Goal: Task Accomplishment & Management: Manage account settings

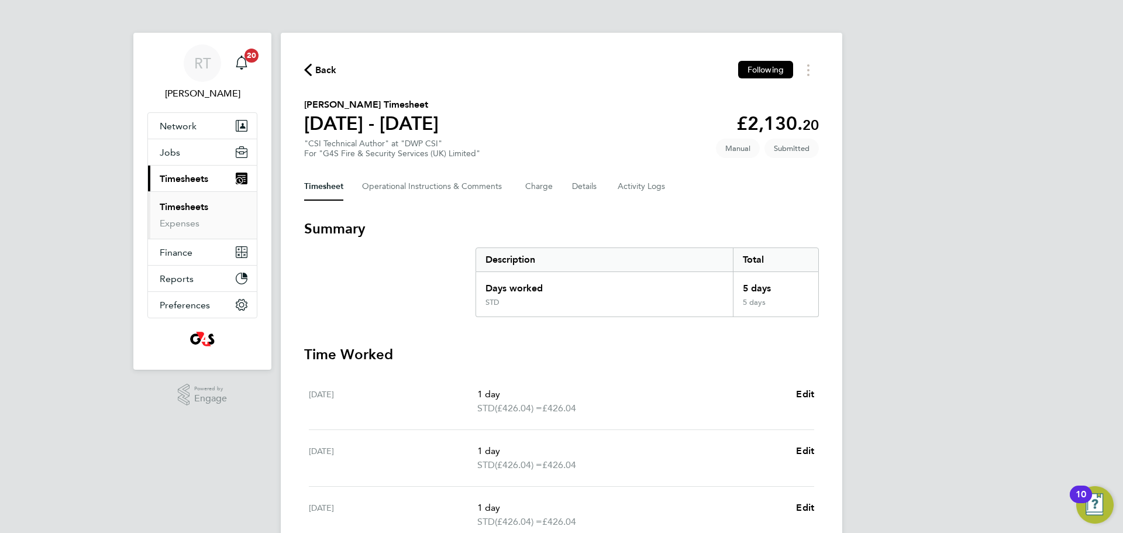
click at [198, 210] on link "Timesheets" at bounding box center [184, 206] width 49 height 11
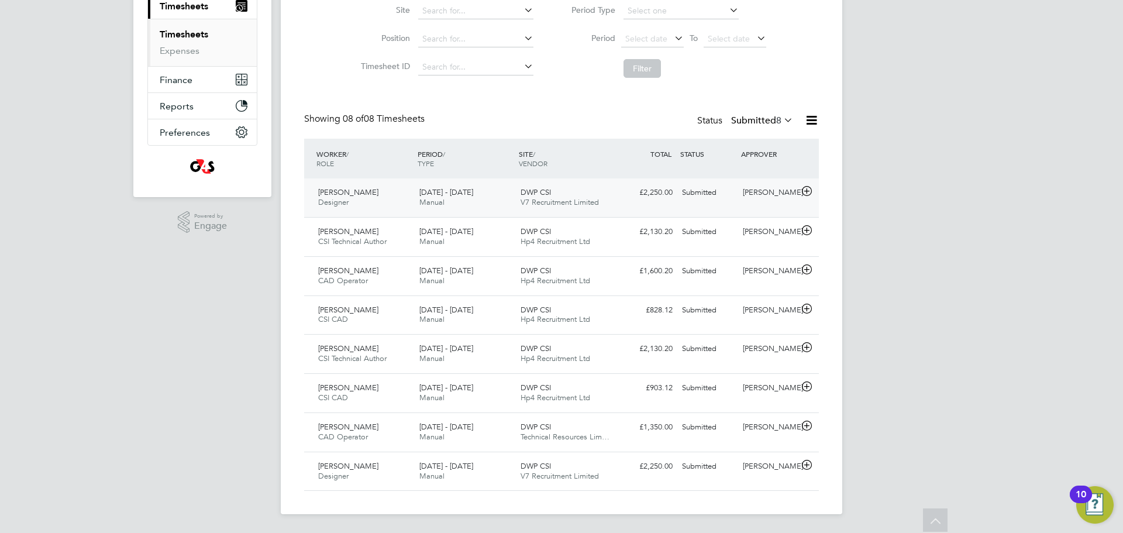
click at [524, 197] on span "V7 Recruitment Limited" at bounding box center [560, 202] width 78 height 10
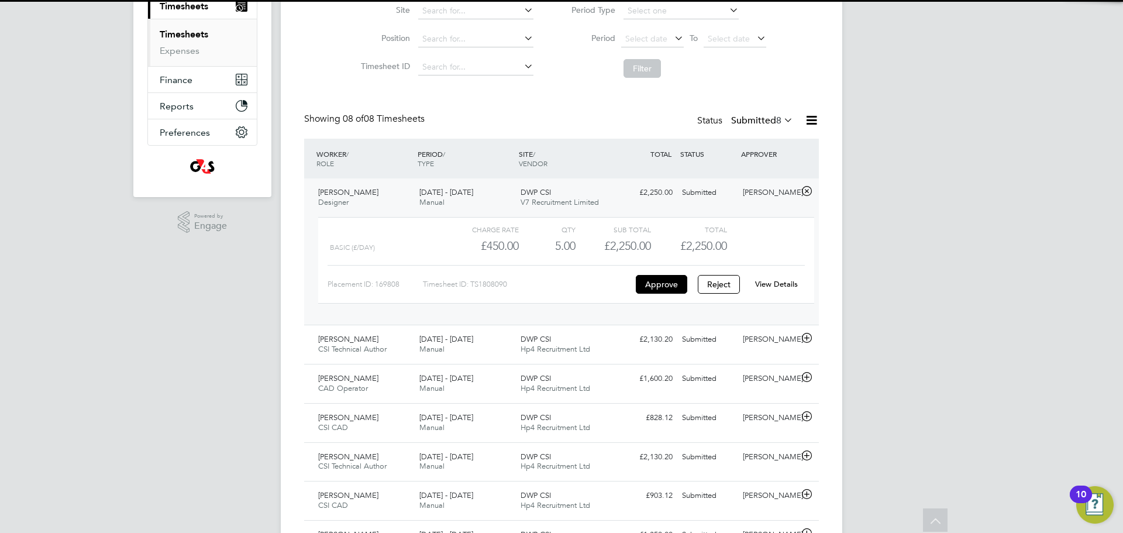
click at [524, 197] on span "V7 Recruitment Limited" at bounding box center [560, 202] width 78 height 10
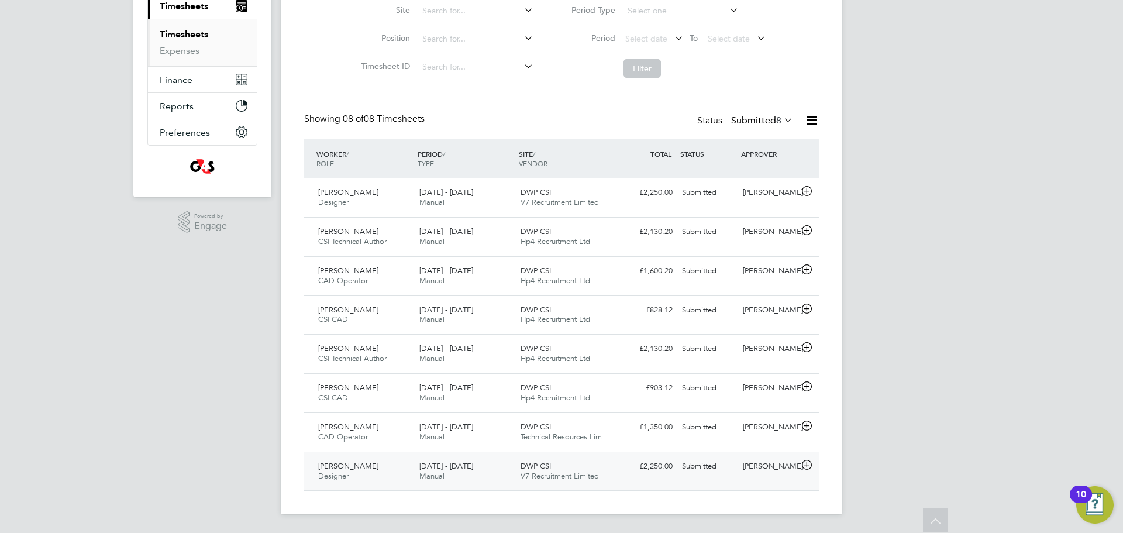
click at [385, 464] on div "Mark Lovelock Designer 18 - 24 Aug 2025" at bounding box center [364, 471] width 101 height 29
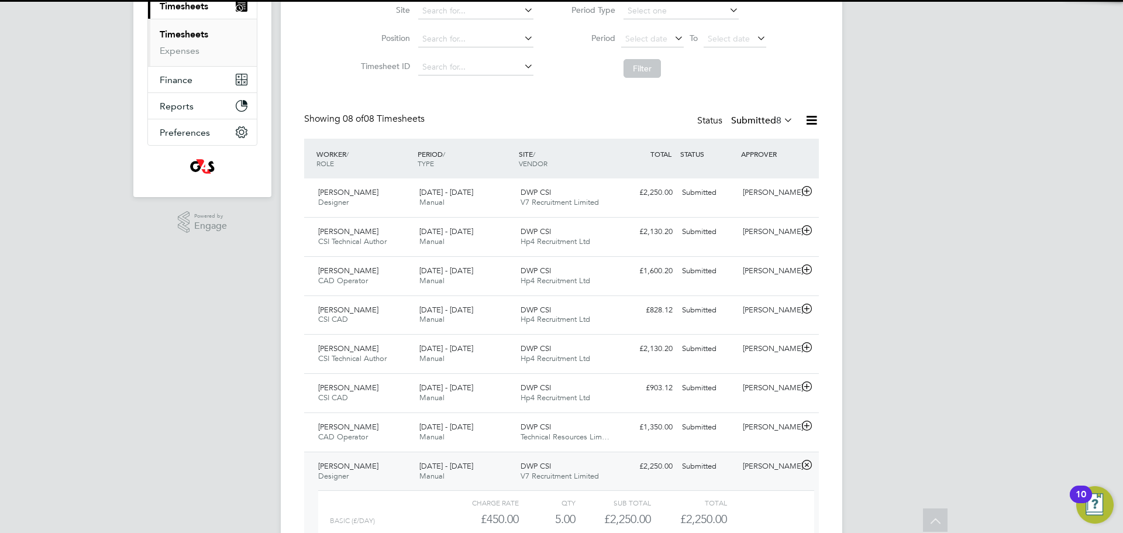
click at [385, 464] on div "Mark Lovelock Designer 18 - 24 Aug 2025" at bounding box center [364, 471] width 101 height 29
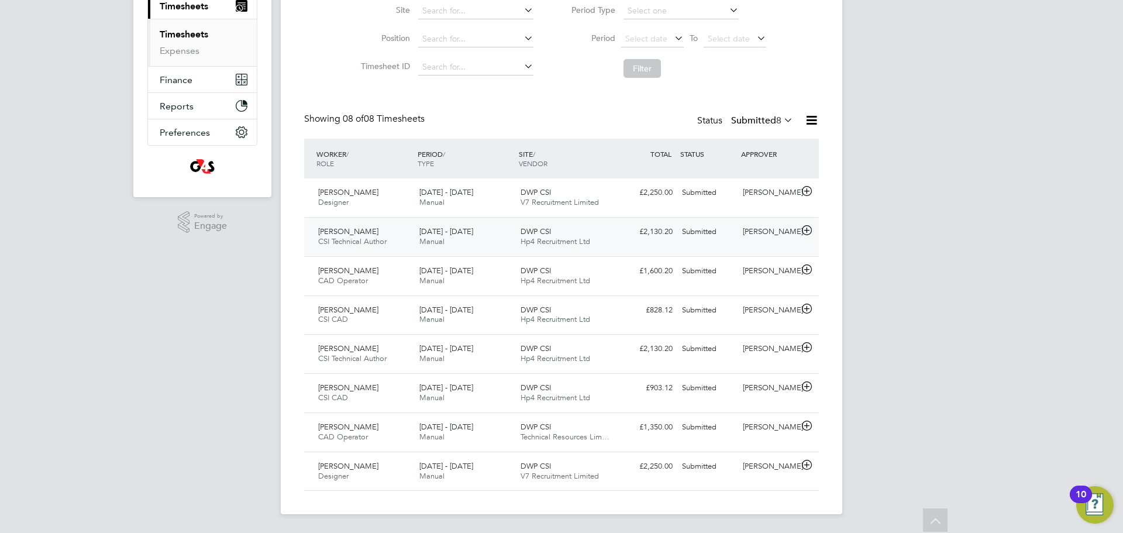
click at [357, 235] on span "Robert Maddison" at bounding box center [348, 231] width 60 height 10
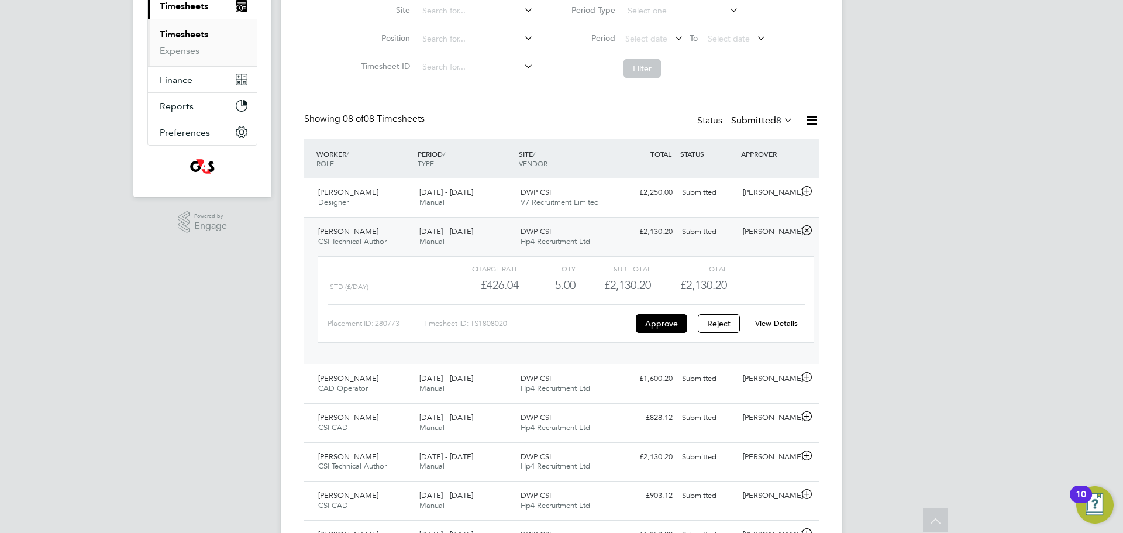
click at [357, 235] on span "Robert Maddison" at bounding box center [348, 231] width 60 height 10
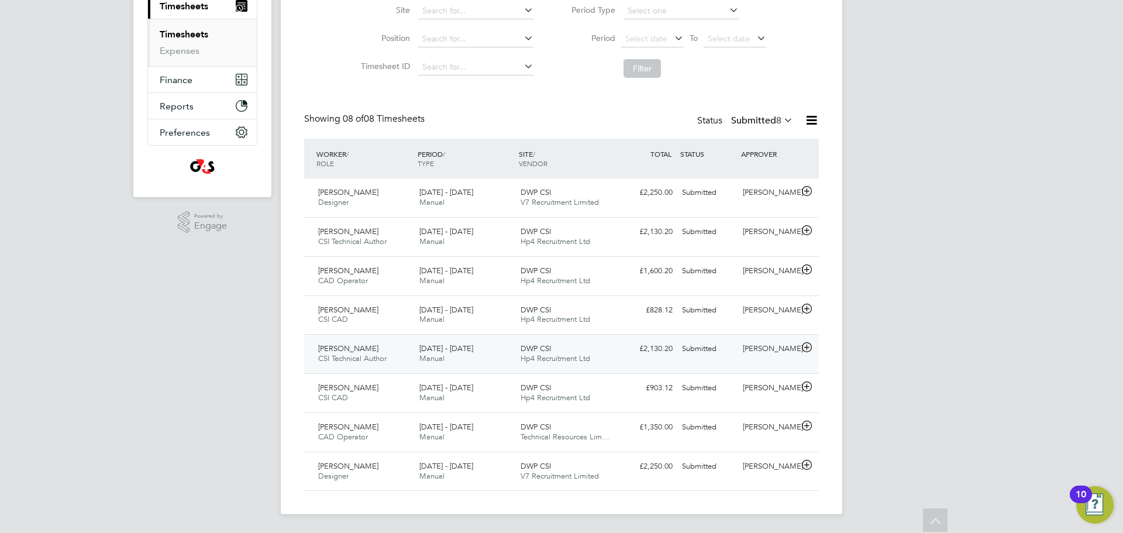
click at [380, 355] on span "CSI Technical Author" at bounding box center [352, 358] width 68 height 10
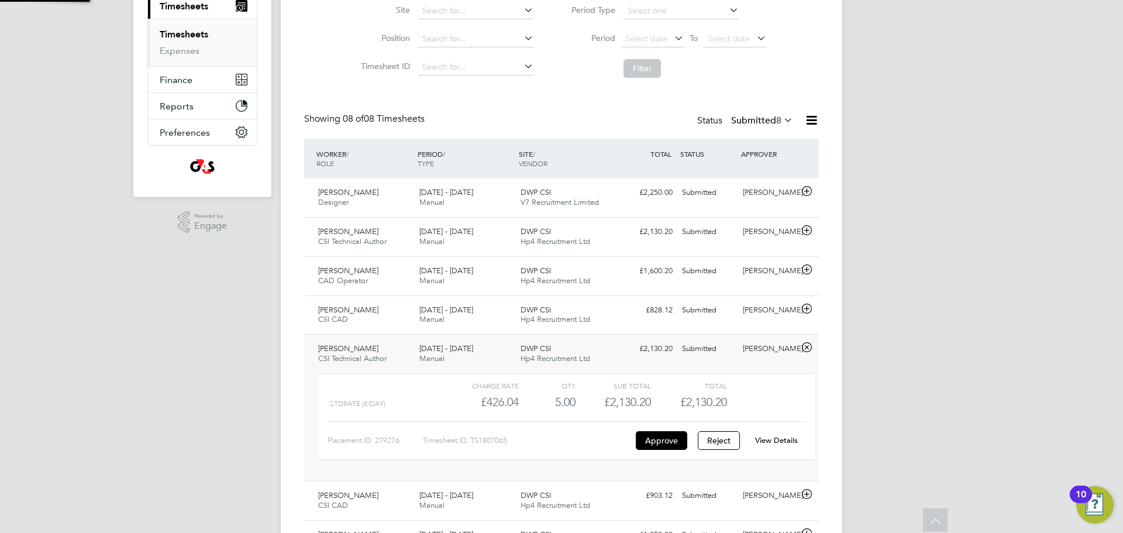
click at [380, 354] on span "CSI Technical Author" at bounding box center [352, 358] width 68 height 10
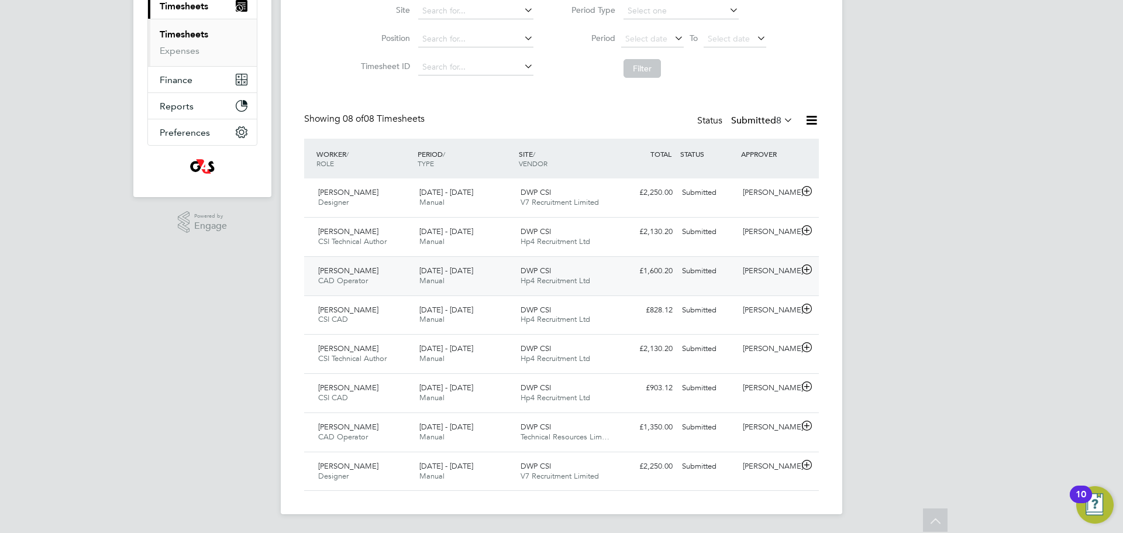
click at [352, 267] on span "Conor Dunford" at bounding box center [348, 271] width 60 height 10
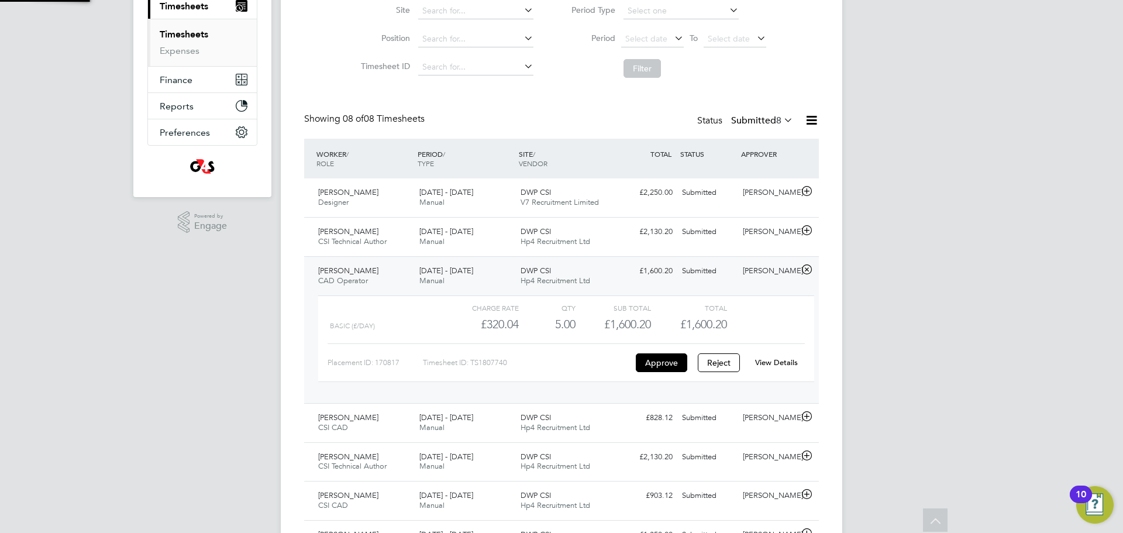
click at [352, 267] on span "Conor Dunford" at bounding box center [348, 271] width 60 height 10
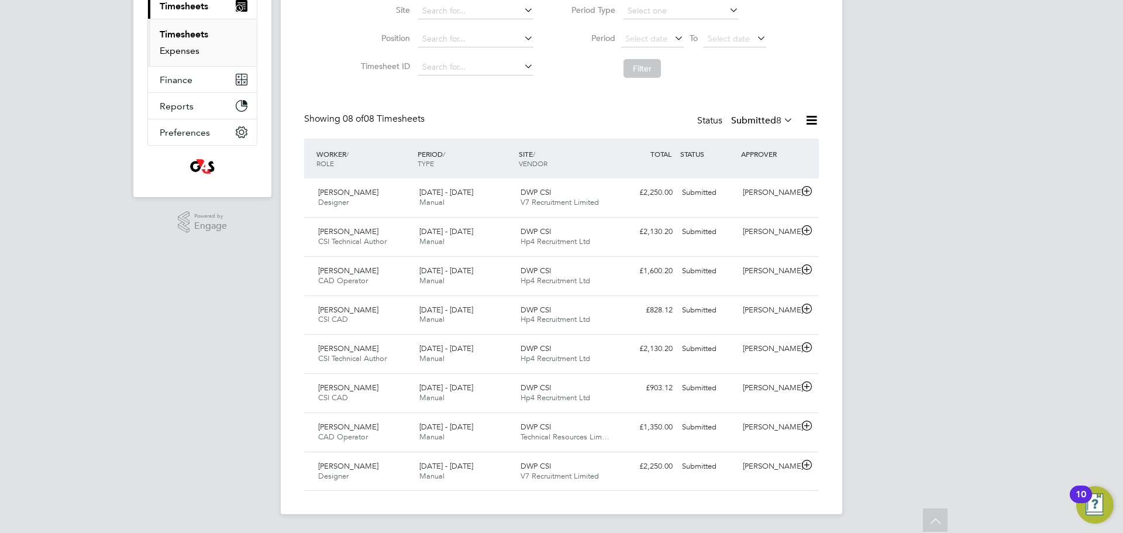
click at [190, 51] on link "Expenses" at bounding box center [180, 50] width 40 height 11
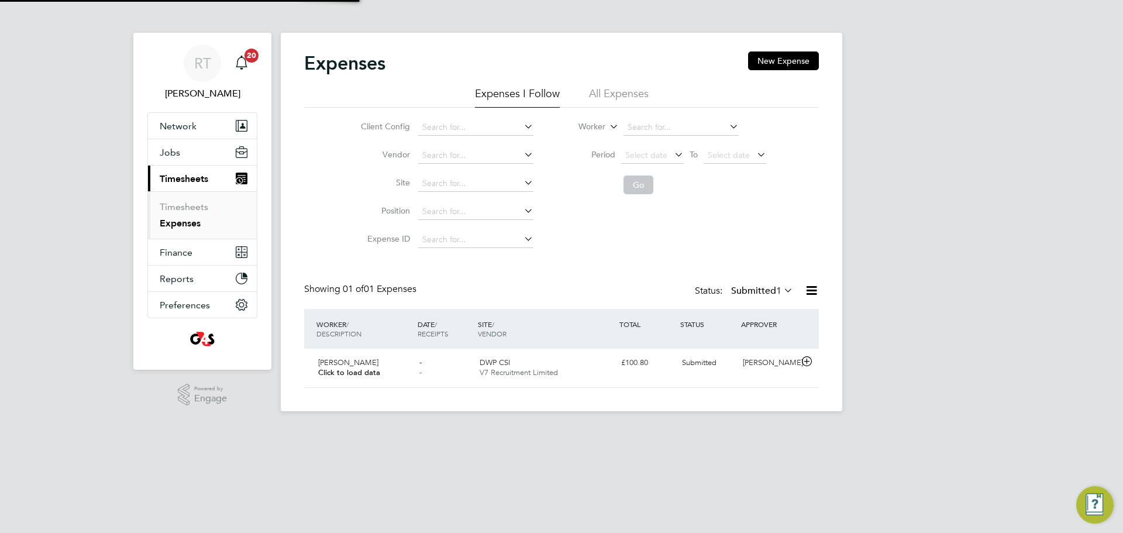
scroll to position [30, 142]
click at [539, 376] on span "V7 Recruitment Limited" at bounding box center [519, 372] width 78 height 10
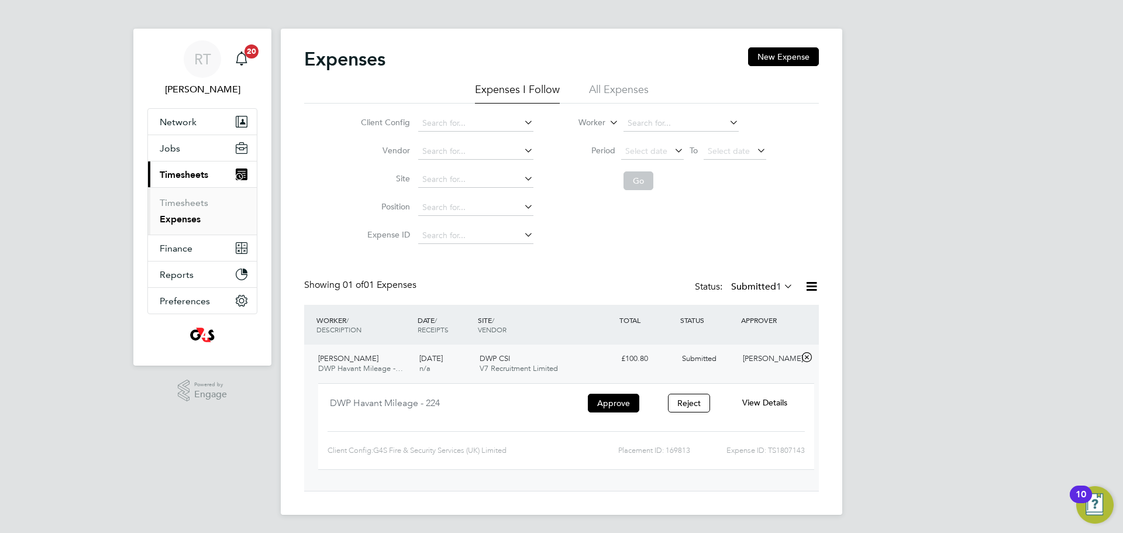
scroll to position [5, 0]
click at [194, 209] on li "Timesheets" at bounding box center [204, 205] width 88 height 16
click at [196, 202] on link "Timesheets" at bounding box center [184, 202] width 49 height 11
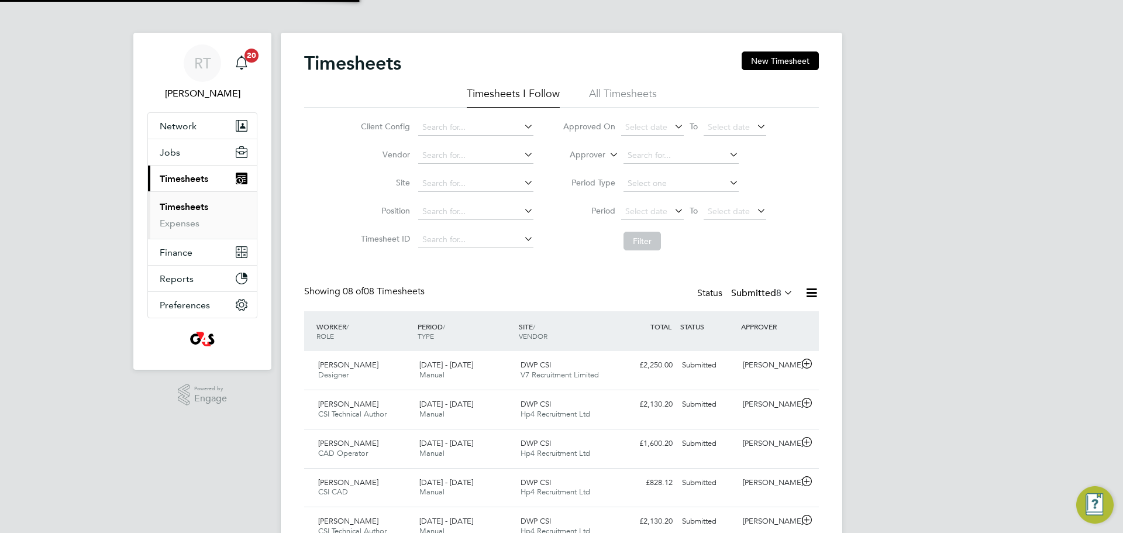
scroll to position [6, 6]
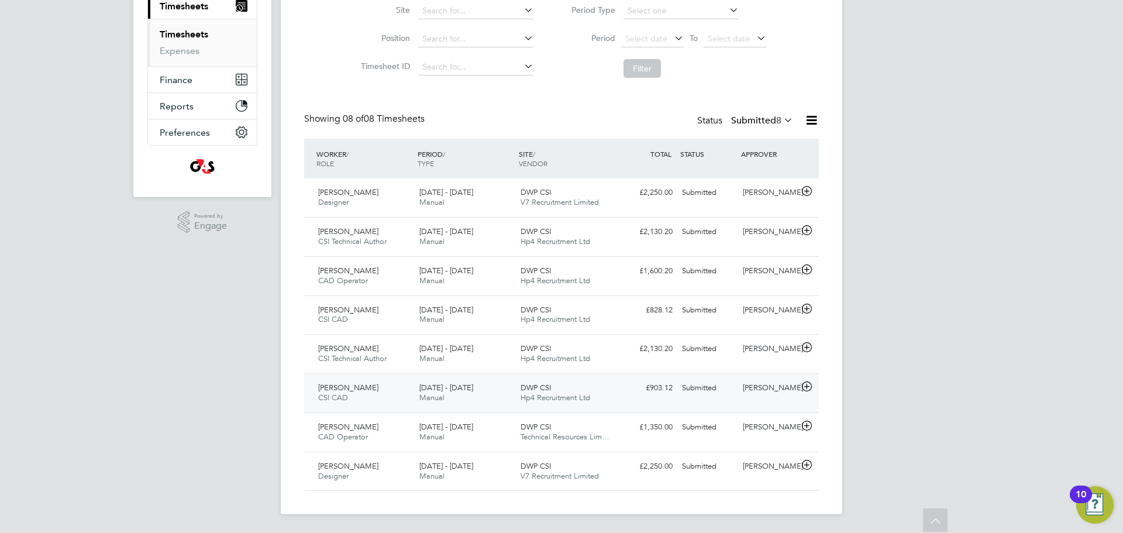
click at [373, 393] on div "Kimberley Robinson CSI CAD 18 - 24 Aug 2025" at bounding box center [364, 392] width 101 height 29
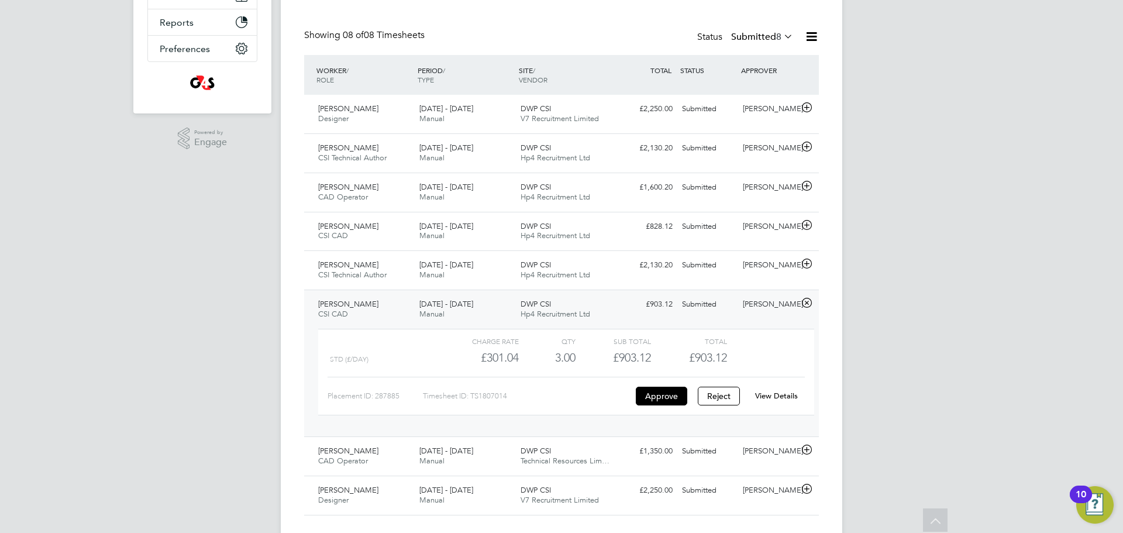
click at [362, 318] on div "Kimberley Robinson CSI CAD 18 - 24 Aug 2025" at bounding box center [364, 309] width 101 height 29
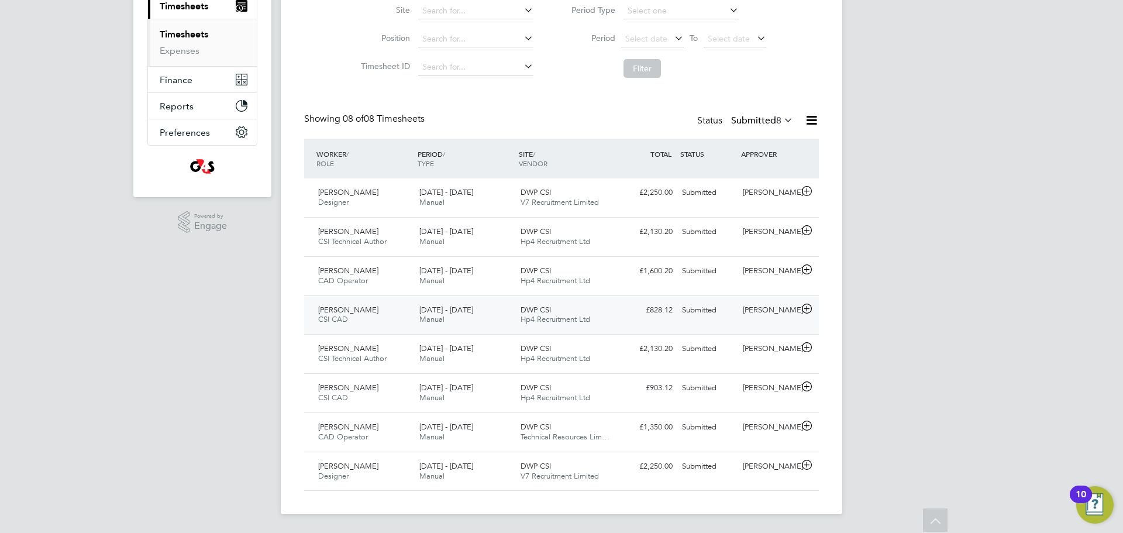
click at [353, 305] on span "Daniel Allerton" at bounding box center [348, 310] width 60 height 10
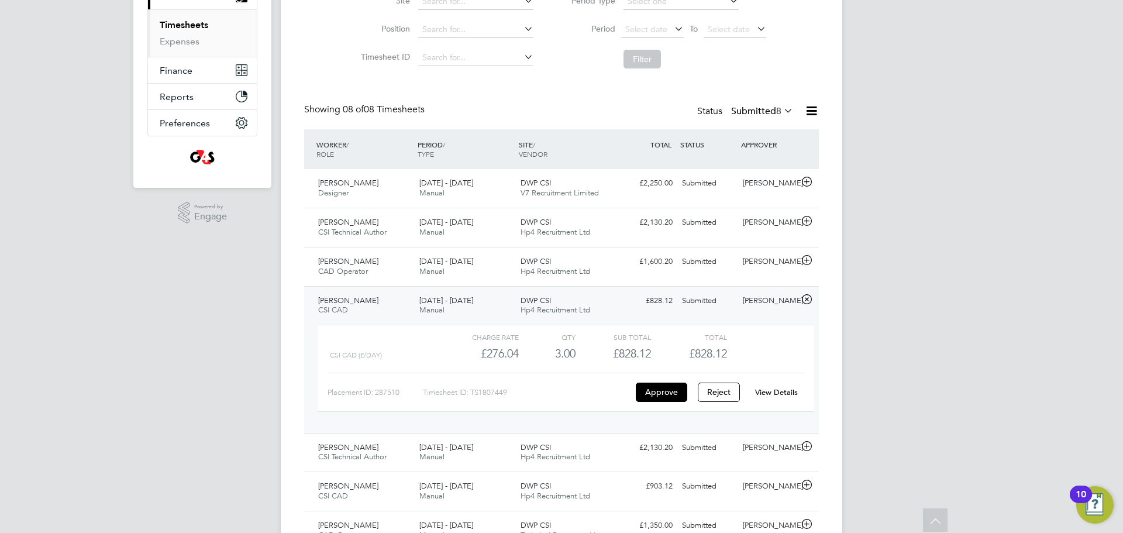
click at [782, 390] on link "View Details" at bounding box center [776, 392] width 43 height 10
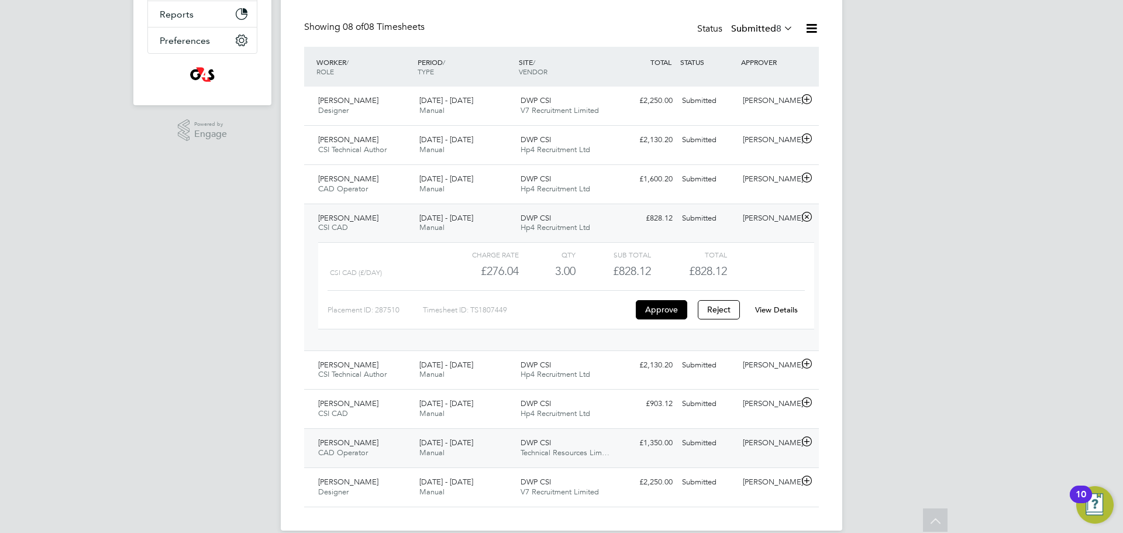
click at [338, 444] on span "Andrew Kersley" at bounding box center [348, 443] width 60 height 10
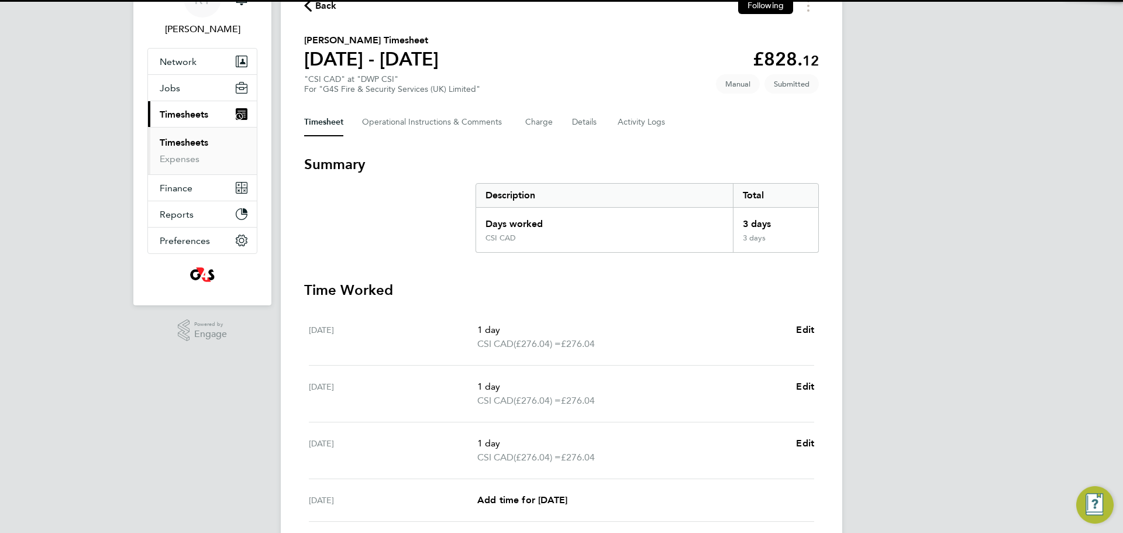
scroll to position [108, 0]
